Goal: Information Seeking & Learning: Learn about a topic

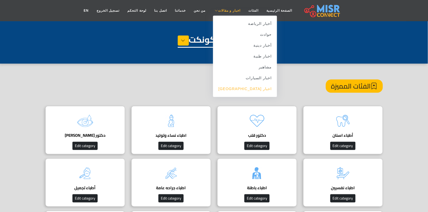
click at [250, 90] on link "اخبار [GEOGRAPHIC_DATA]" at bounding box center [245, 89] width 64 height 11
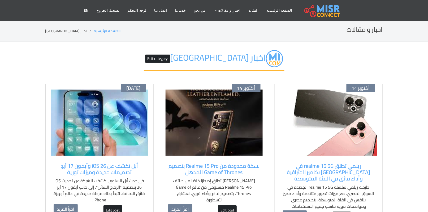
click at [218, 147] on img at bounding box center [214, 123] width 97 height 66
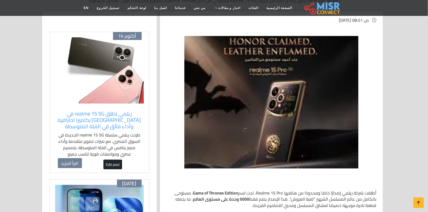
scroll to position [100, 0]
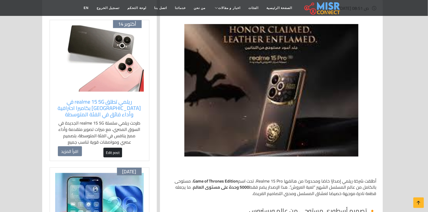
click at [117, 70] on img at bounding box center [99, 58] width 89 height 66
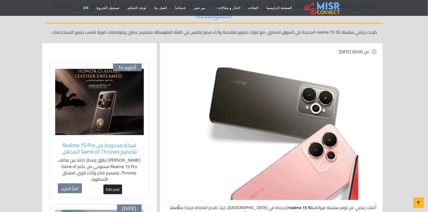
scroll to position [100, 0]
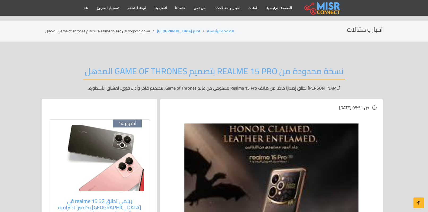
scroll to position [100, 0]
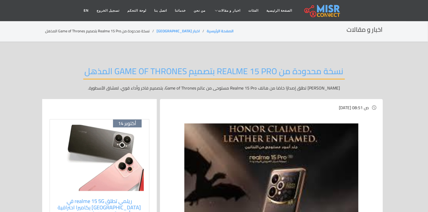
click at [328, 133] on img at bounding box center [272, 190] width 174 height 133
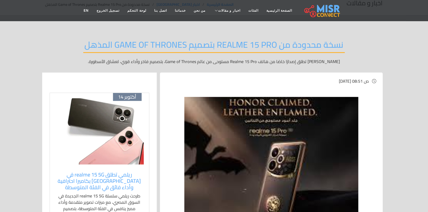
click at [291, 115] on img at bounding box center [272, 163] width 174 height 133
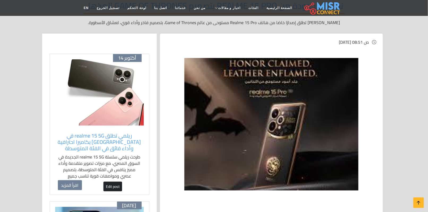
scroll to position [66, 0]
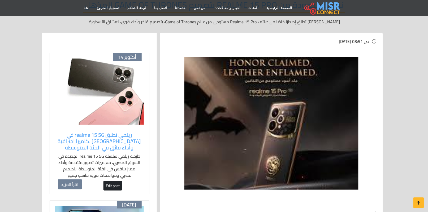
click at [82, 80] on img at bounding box center [99, 92] width 89 height 66
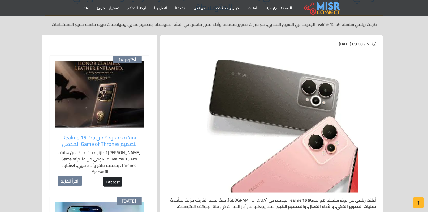
scroll to position [66, 0]
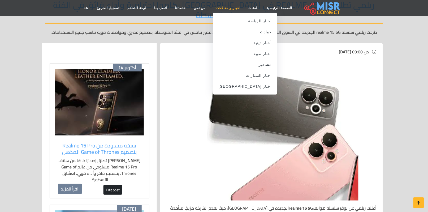
click at [227, 8] on span "اخبار و مقالات" at bounding box center [229, 8] width 22 height 5
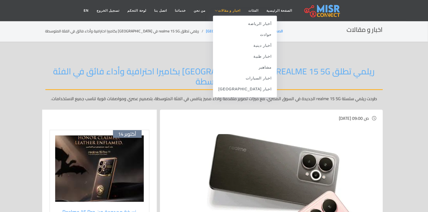
click at [229, 11] on span "اخبار و مقالات" at bounding box center [229, 10] width 22 height 5
click at [249, 88] on link "اخبار [GEOGRAPHIC_DATA]" at bounding box center [245, 89] width 64 height 11
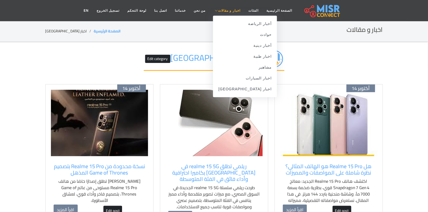
click at [226, 8] on span "اخبار و مقالات" at bounding box center [229, 10] width 22 height 5
click at [250, 89] on link "اخبار [GEOGRAPHIC_DATA]" at bounding box center [245, 89] width 64 height 11
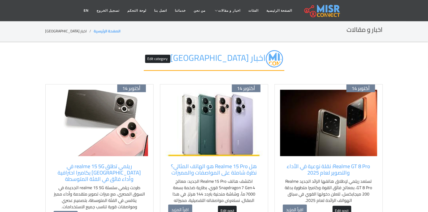
click at [207, 120] on img at bounding box center [214, 123] width 97 height 66
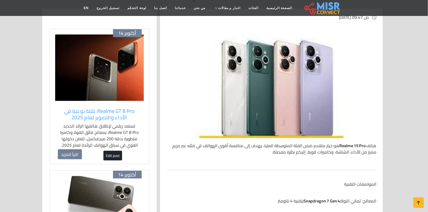
scroll to position [100, 0]
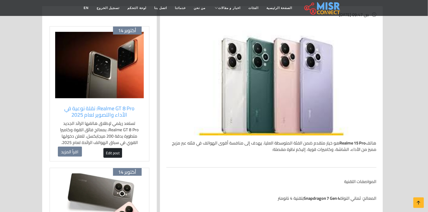
click at [83, 79] on img at bounding box center [99, 65] width 89 height 66
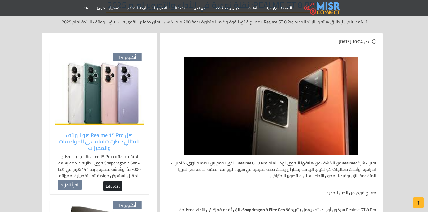
scroll to position [100, 0]
